Goal: Register for event/course

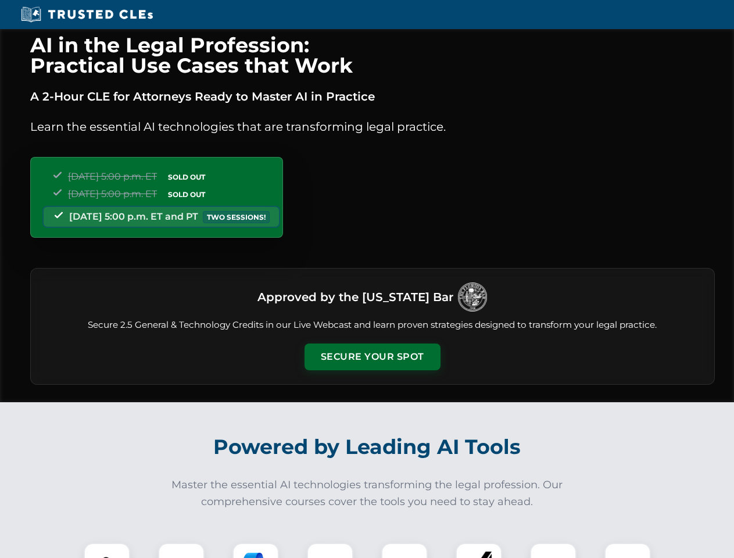
click at [372, 357] on button "Secure Your Spot" at bounding box center [373, 357] width 136 height 27
click at [107, 551] on img at bounding box center [107, 566] width 34 height 34
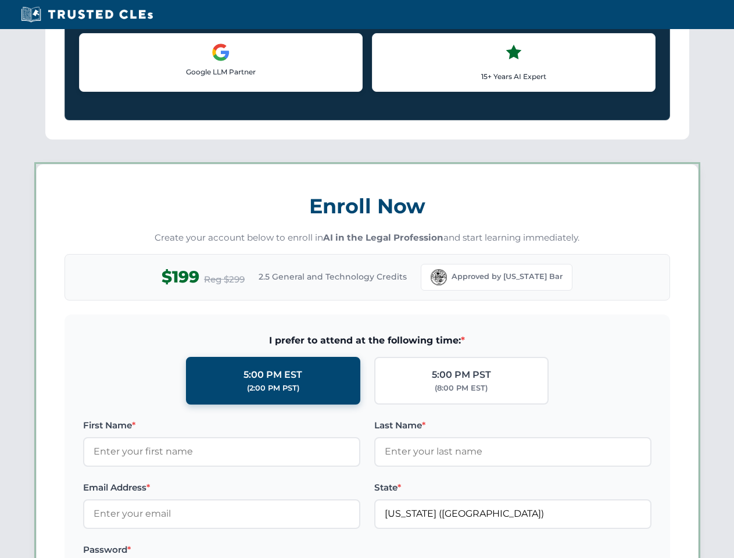
click at [256, 551] on label "Password *" at bounding box center [221, 550] width 277 height 14
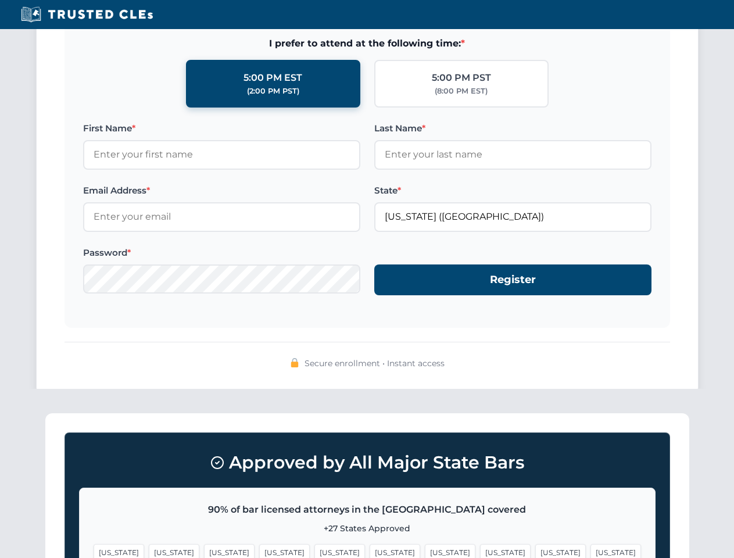
click at [535, 551] on span "[US_STATE]" at bounding box center [560, 552] width 51 height 17
